Goal: Use online tool/utility: Utilize a website feature to perform a specific function

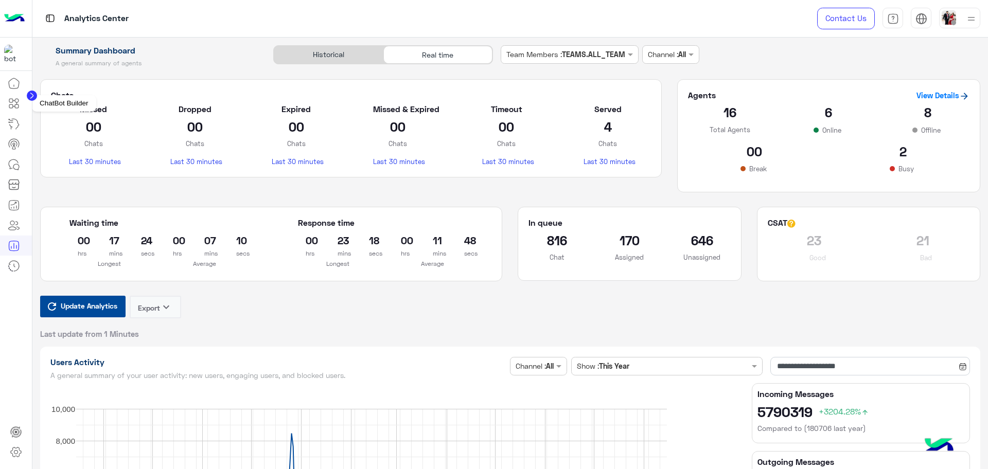
click at [16, 99] on icon at bounding box center [17, 101] width 4 height 4
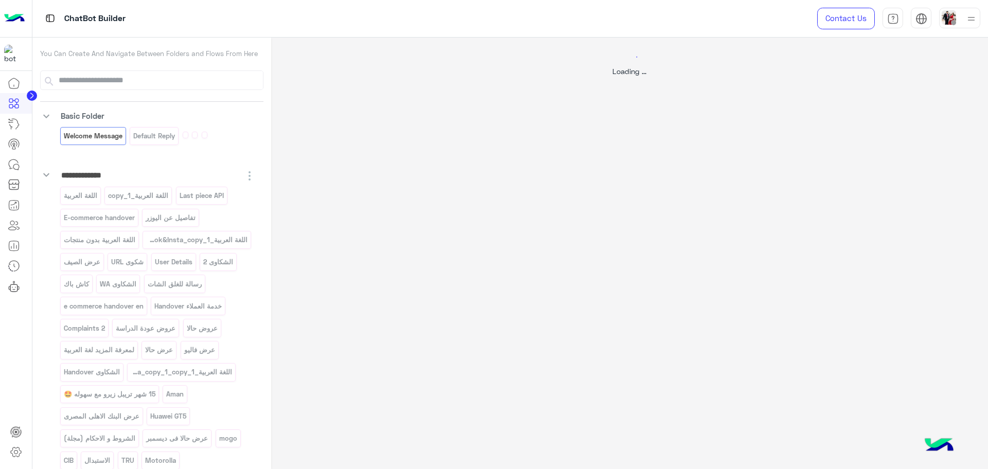
select select "*"
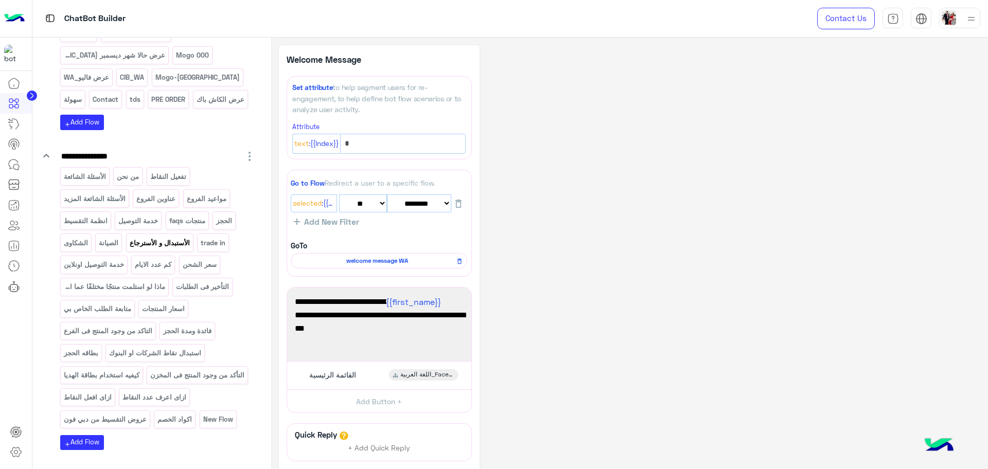
scroll to position [1158, 0]
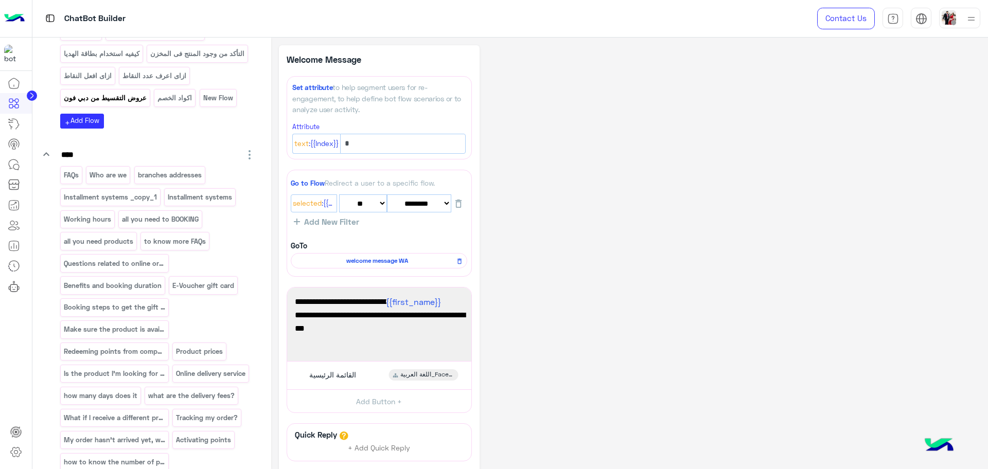
click at [147, 104] on p "عروض التقسيط من دبي فون" at bounding box center [105, 98] width 84 height 12
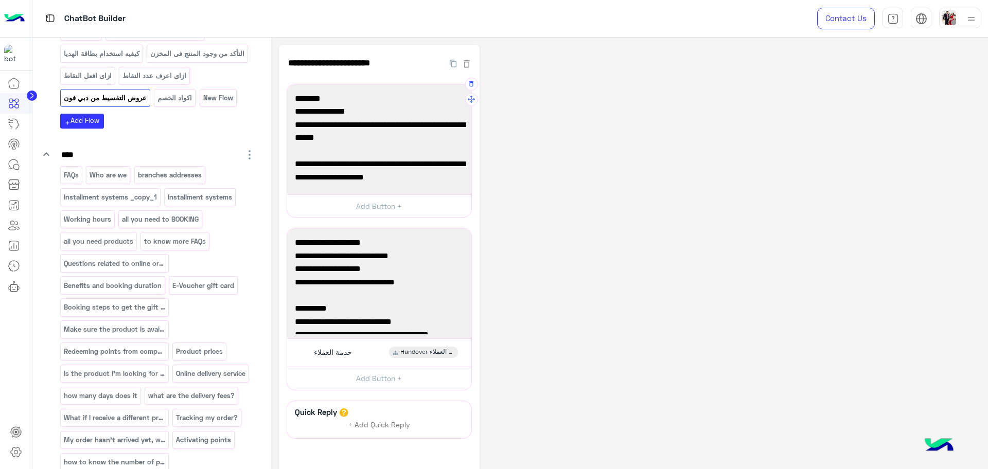
click at [391, 134] on span "6 شهور بدون فوائد، 3% مصاريف فقط، متاحة بالفروع حتي 31 أغسطس." at bounding box center [379, 131] width 169 height 26
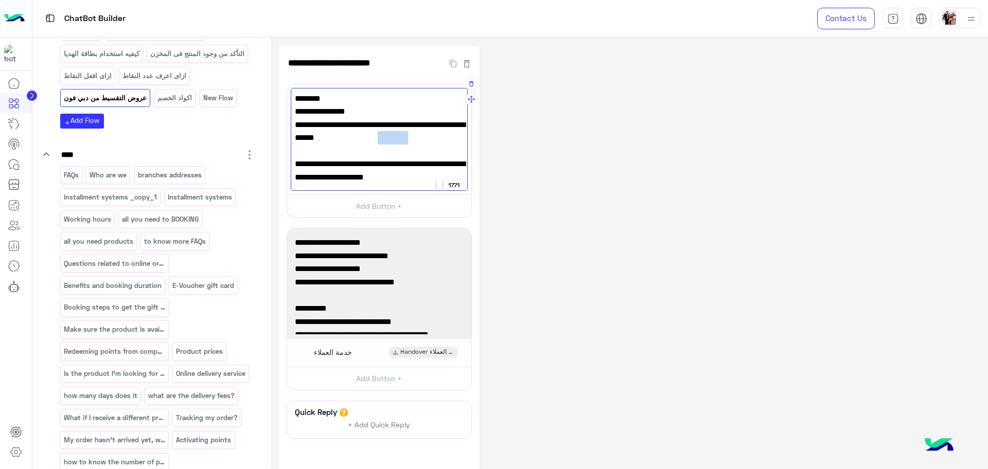
click at [391, 134] on span "6 شهور بدون فوائد، 3% مصاريف فقط، متاحة بالفروع حتي 31 أغسطس." at bounding box center [379, 131] width 169 height 26
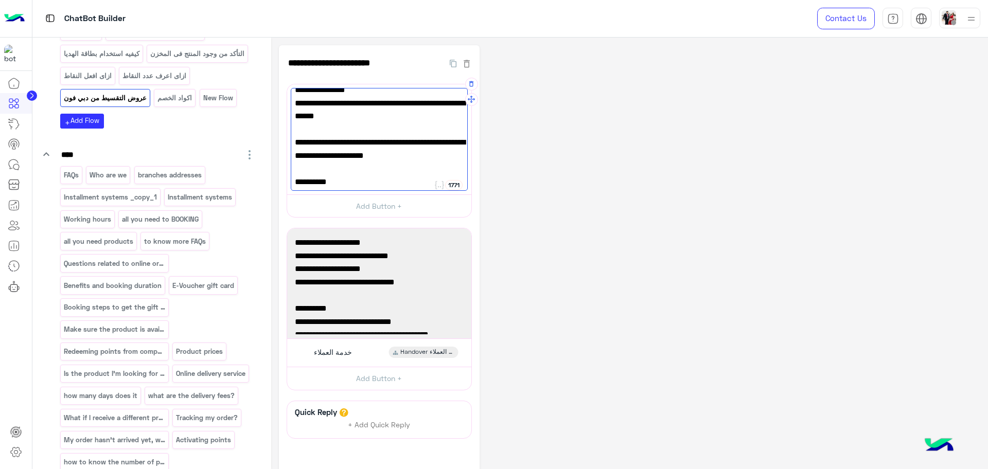
scroll to position [0, 0]
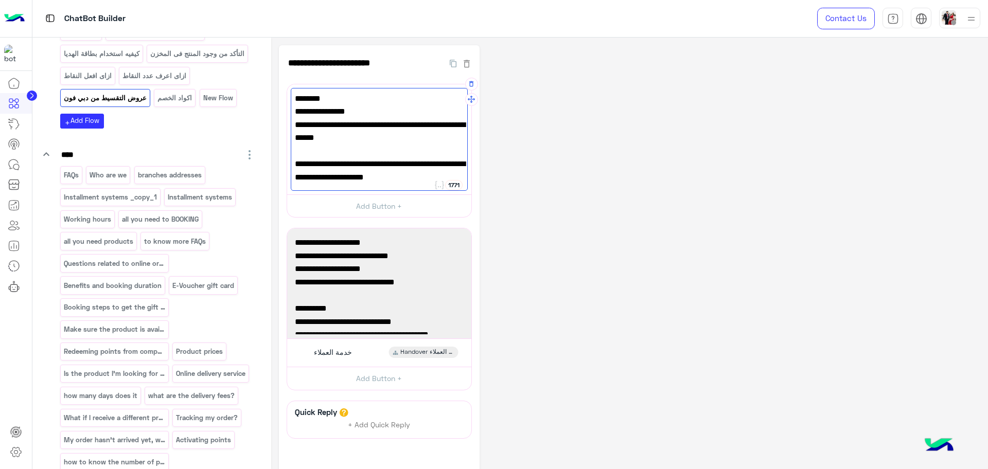
click at [378, 149] on div "✅حالا : عرض لفتره محدودة 6 شهور بدون فوائد، 3% مصاريف فقط، متاحة بالفروع حتي 31…" at bounding box center [379, 139] width 177 height 103
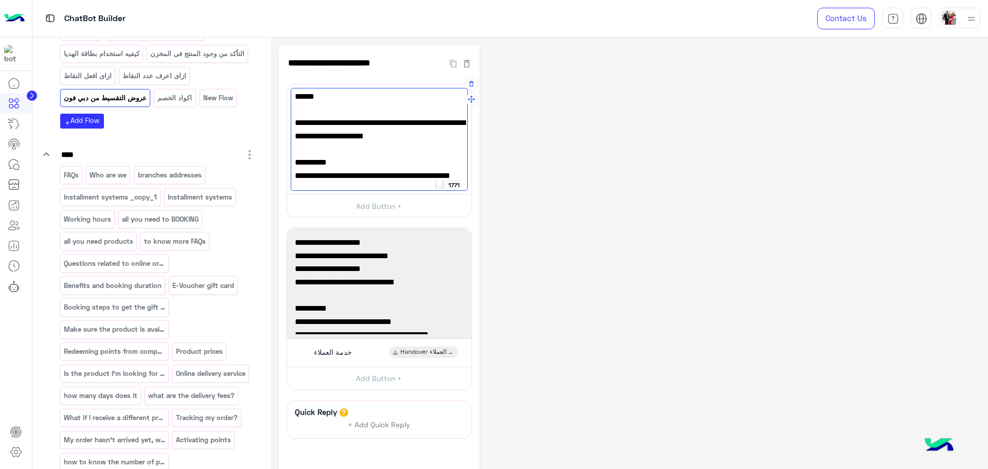
scroll to position [67, 0]
click at [362, 181] on span "تقسيط حتى 60 شهر بسعر الكاش متاح بالفروع وأونلاين." at bounding box center [379, 169] width 169 height 26
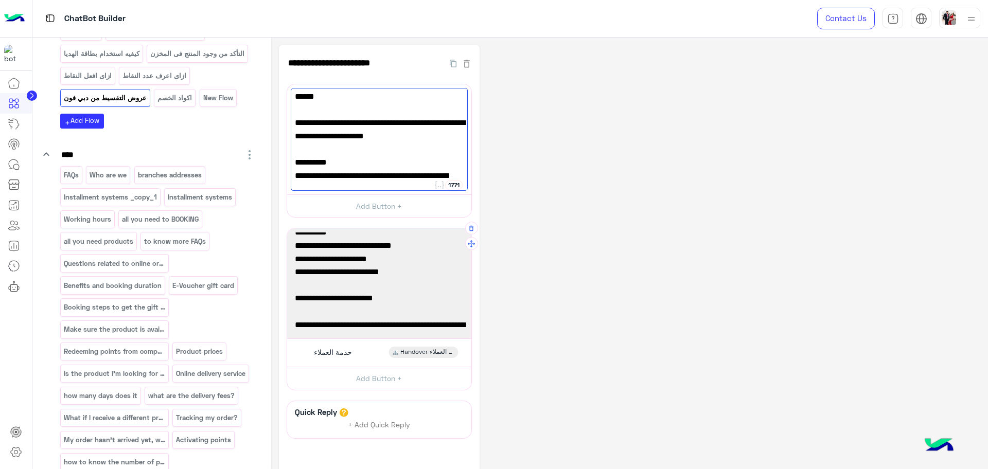
scroll to position [160, 0]
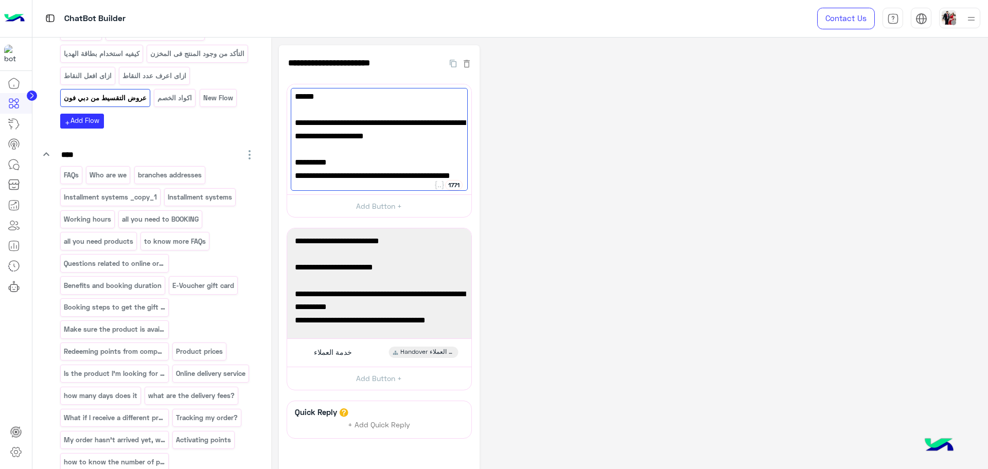
click at [627, 306] on div "**********" at bounding box center [629, 287] width 701 height 485
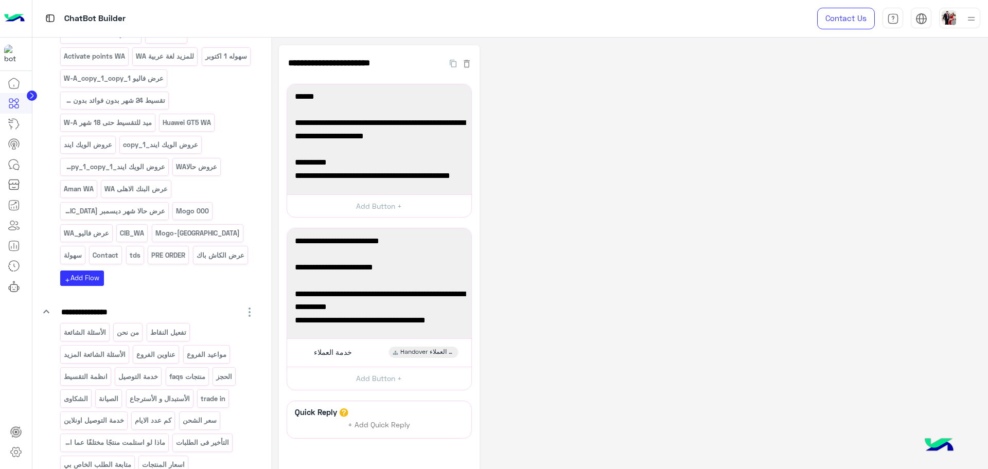
scroll to position [579, 0]
